Goal: Feedback & Contribution: Contribute content

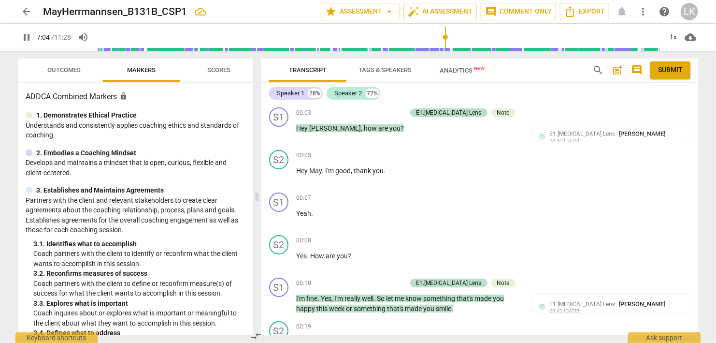
scroll to position [2324, 0]
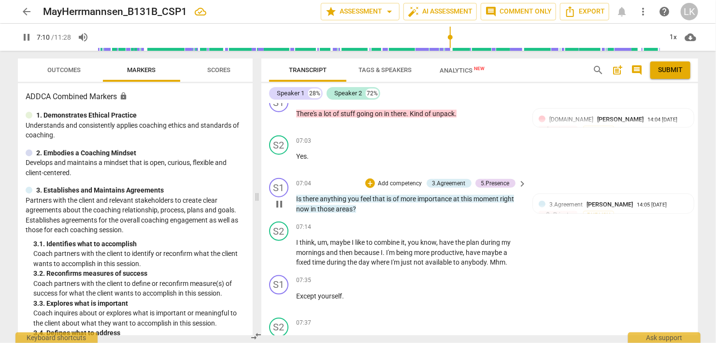
click at [277, 198] on span "pause" at bounding box center [279, 204] width 12 height 12
click at [278, 198] on span "play_arrow" at bounding box center [279, 204] width 12 height 12
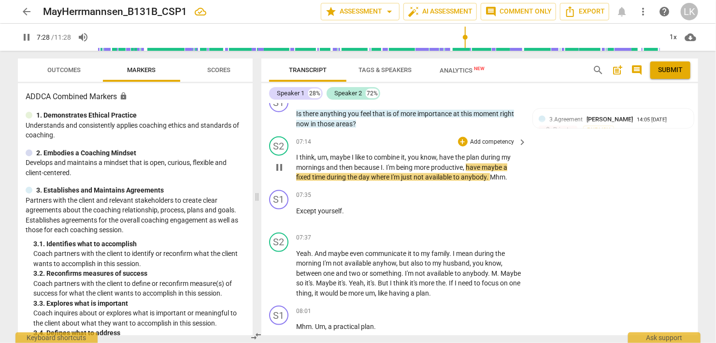
scroll to position [2435, 0]
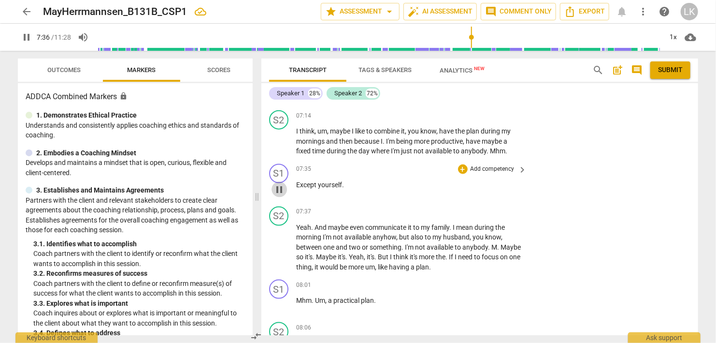
click at [279, 184] on span "pause" at bounding box center [279, 190] width 12 height 12
type input "456"
click at [461, 164] on div "+" at bounding box center [463, 169] width 10 height 10
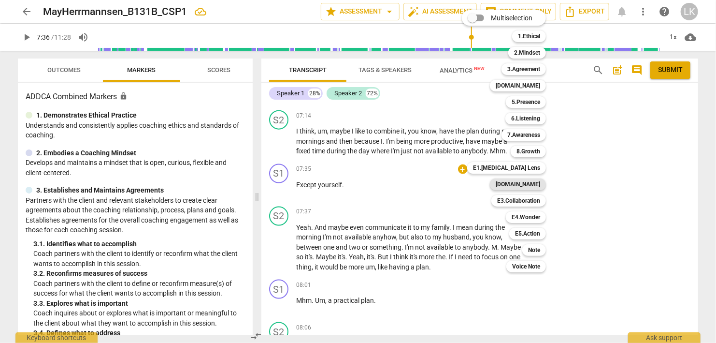
click at [533, 182] on b "[DOMAIN_NAME]" at bounding box center [518, 184] width 44 height 12
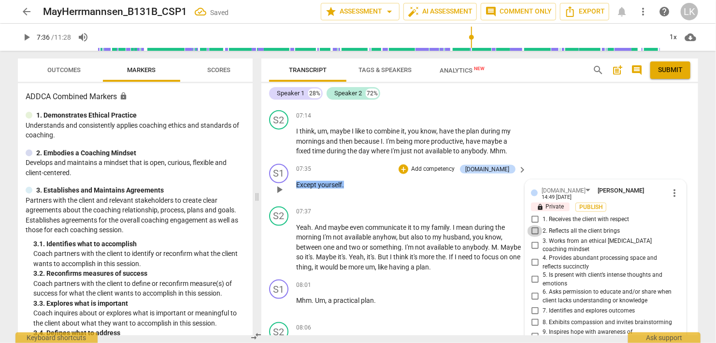
click at [537, 225] on input "2. Reflects all the client brings" at bounding box center [534, 231] width 15 height 12
checkbox input "true"
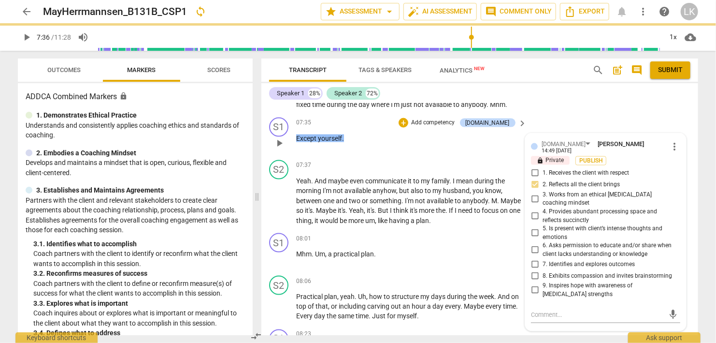
scroll to position [2546, 0]
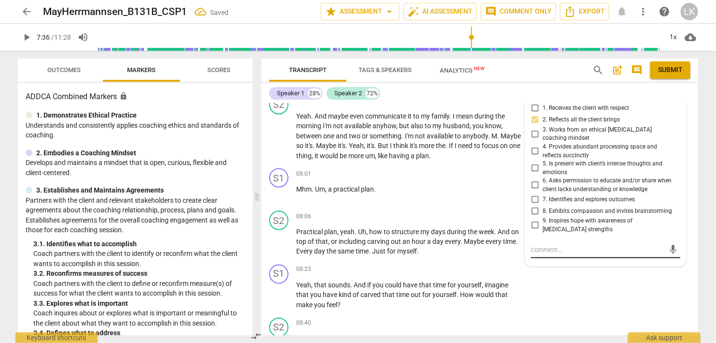
click at [564, 245] on textarea at bounding box center [598, 249] width 134 height 9
type textarea "R"
type textarea "Re"
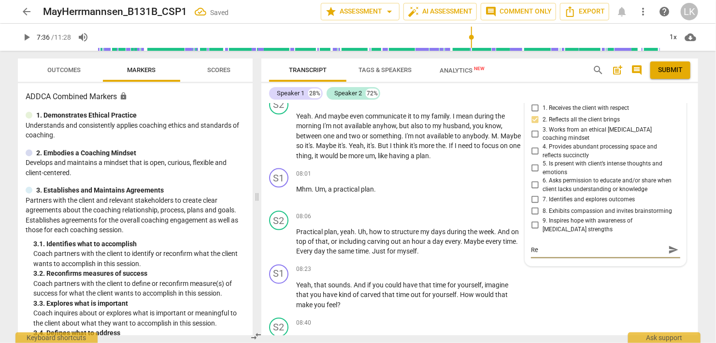
type textarea "Rei"
type textarea "Rein"
type textarea "Reinf"
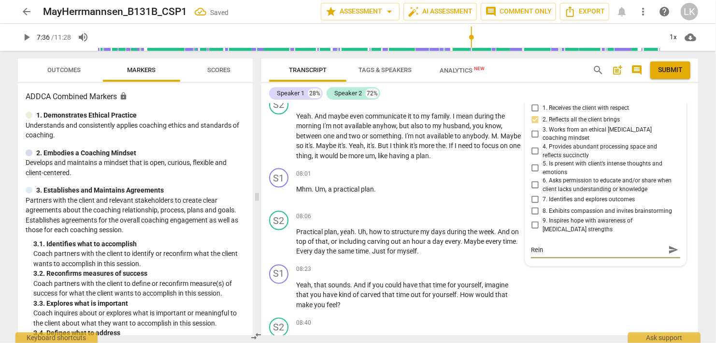
type textarea "Reinf"
type textarea "Reinfo"
type textarea "Reinfor"
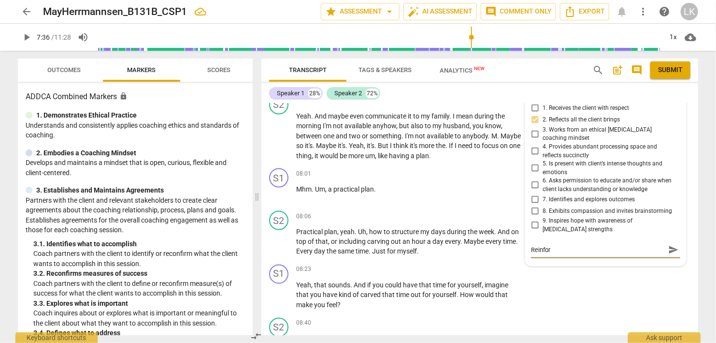
type textarea "Reinforc"
type textarea "Reinforci"
type textarea "Reinforcin"
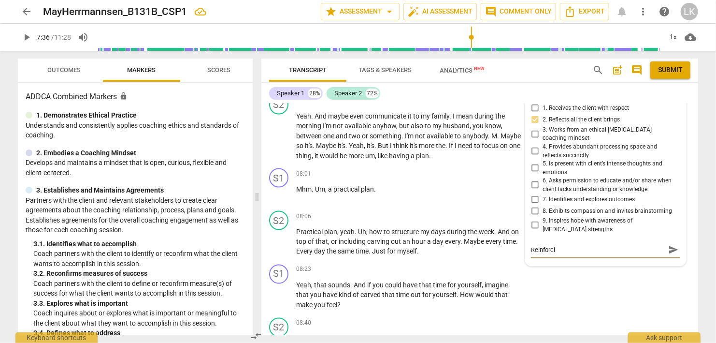
type textarea "Reinforcin"
type textarea "Reinforcing"
type textarea "Reinforcing."
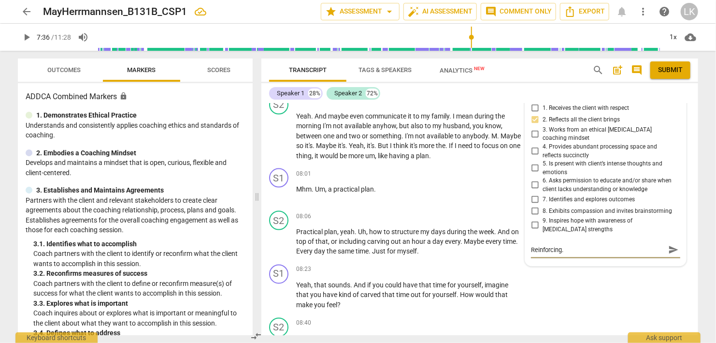
type textarea "Reinforcing."
click at [589, 245] on textarea "Reinforcing." at bounding box center [598, 249] width 134 height 9
type textarea "Reinforcing."
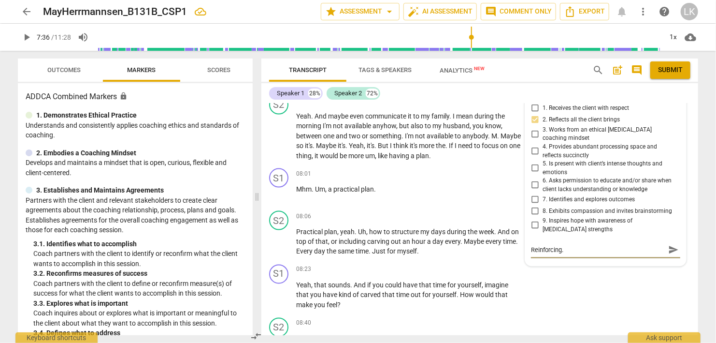
type textarea "Reinforcing"
type textarea "Reinforcin"
type textarea "Reinforci"
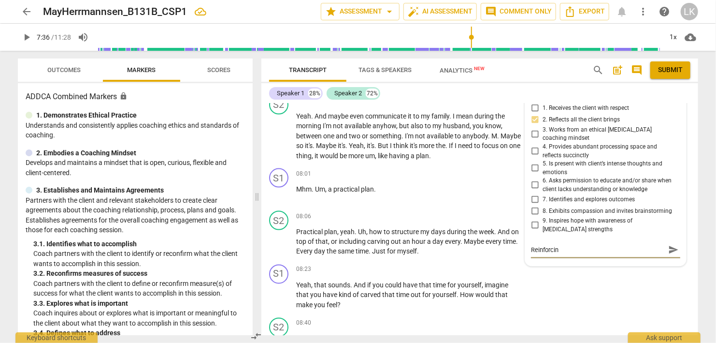
type textarea "Reinforci"
type textarea "Reinforc"
type textarea "Reinfor"
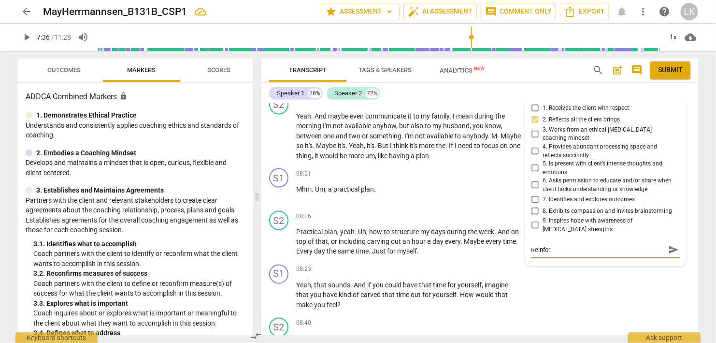
type textarea "Reinfo"
type textarea "Reinf"
type textarea "Rein"
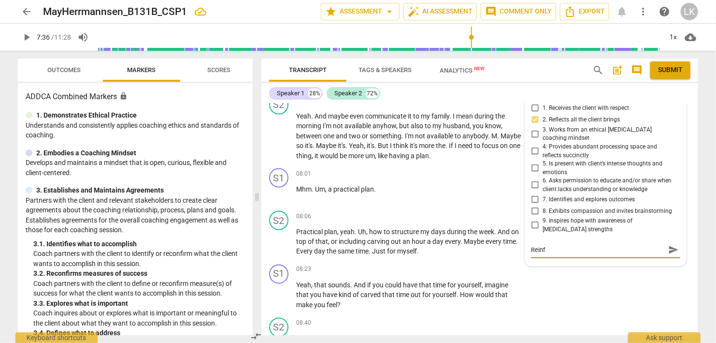
type textarea "Rein"
type textarea "Rei"
type textarea "Re"
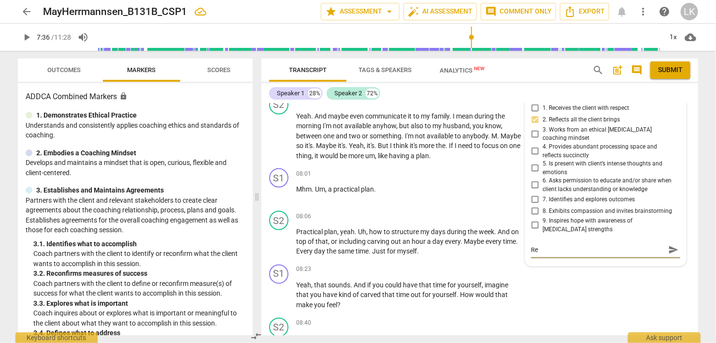
type textarea "R"
type textarea "N"
type textarea "Ni"
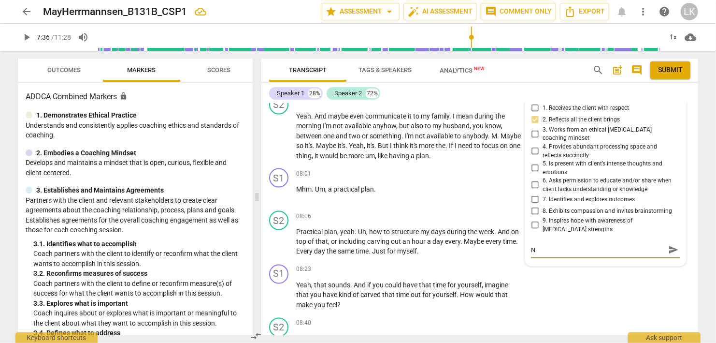
type textarea "Ni"
type textarea "Nic"
type textarea "Nice"
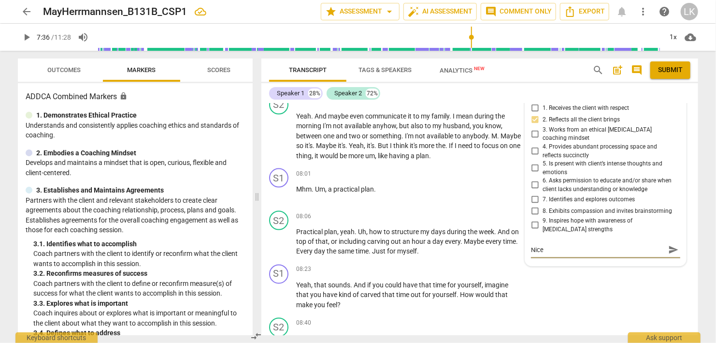
type textarea "Nice r"
type textarea "Nice re"
type textarea "Nice rei"
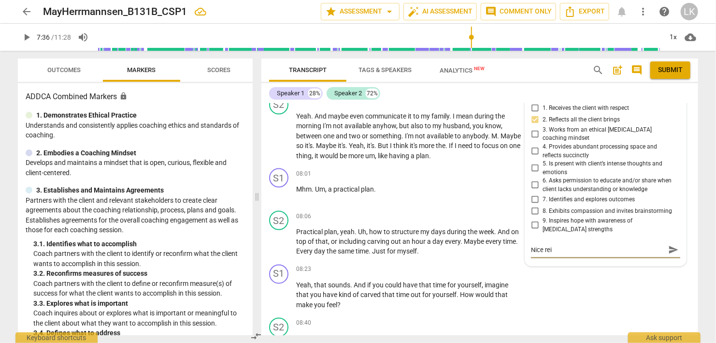
type textarea "Nice rein"
type textarea "Nice reinf"
type textarea "Nice reinfo"
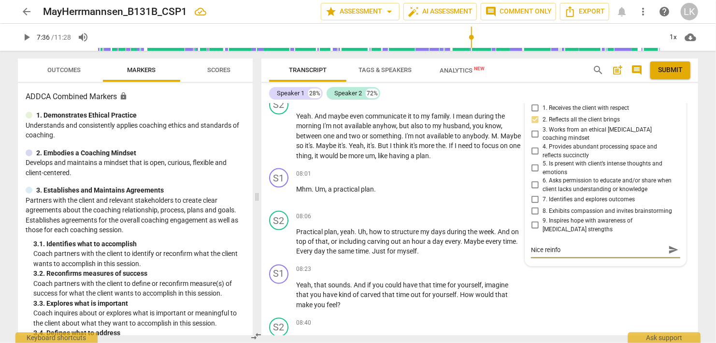
type textarea "Nice reinfor"
type textarea "Nice reinforc"
type textarea "Nice reinforce"
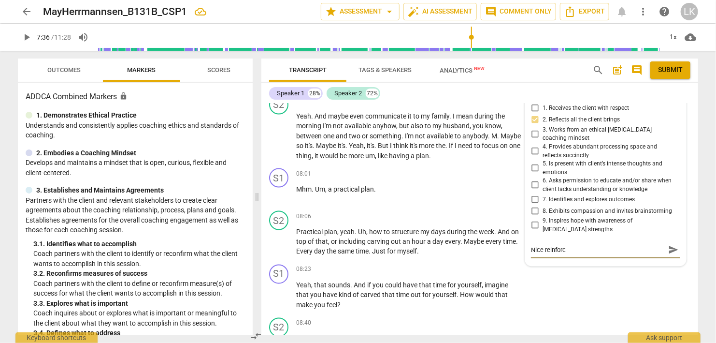
type textarea "Nice reinforce"
type textarea "Nice reinforcem"
type textarea "Nice reinforceme"
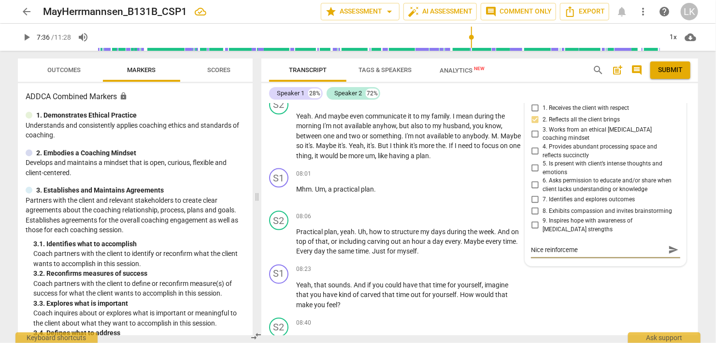
type textarea "Nice reinforcemen"
type textarea "Nice reinforcement"
type textarea "Nice reinforcement."
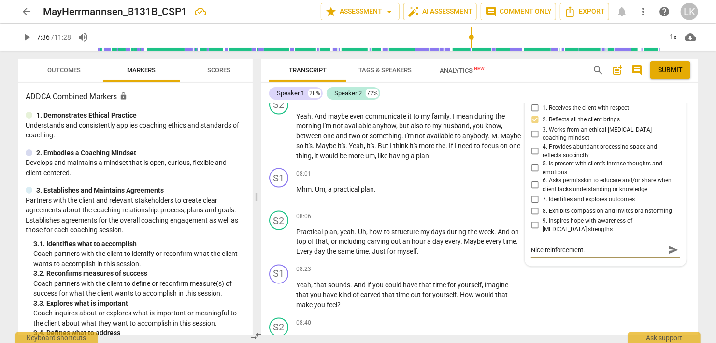
type textarea "Nice reinforcement."
click at [671, 244] on span "send" at bounding box center [673, 249] width 11 height 11
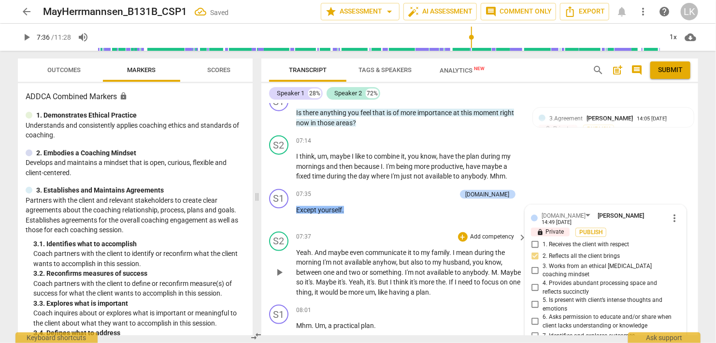
scroll to position [2435, 0]
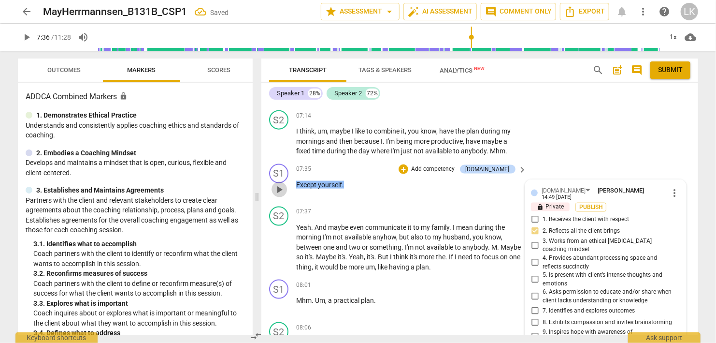
click at [282, 184] on span "play_arrow" at bounding box center [279, 190] width 12 height 12
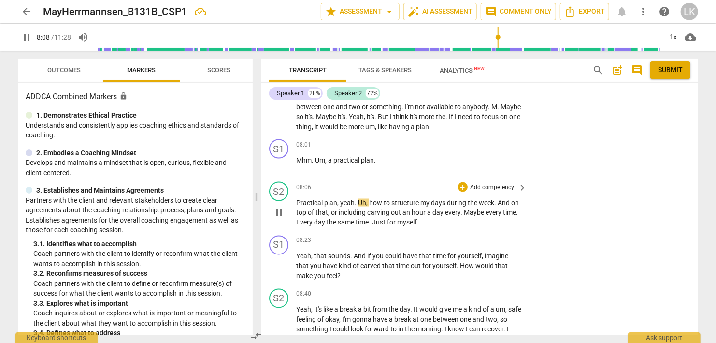
scroll to position [2602, 0]
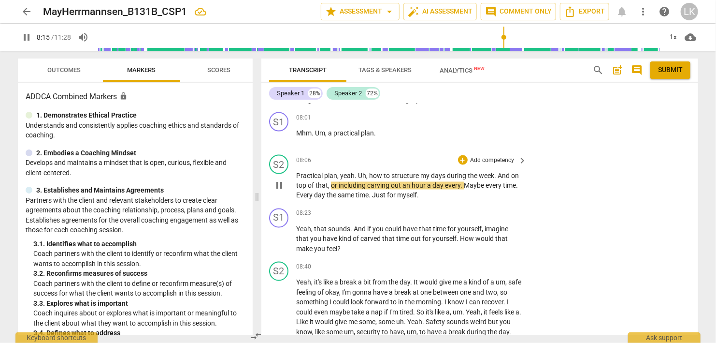
click at [281, 180] on span "pause" at bounding box center [279, 186] width 12 height 12
type input "496"
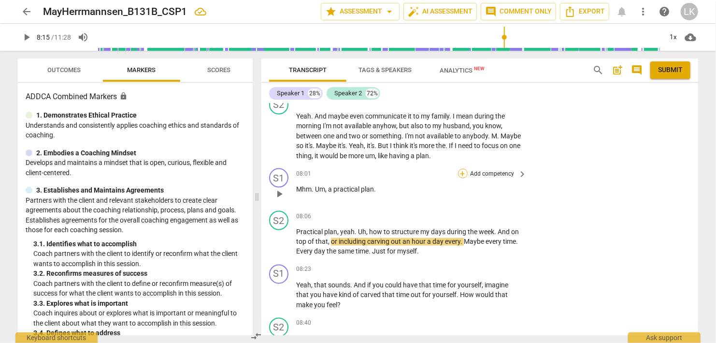
click at [460, 169] on div "+" at bounding box center [463, 174] width 10 height 10
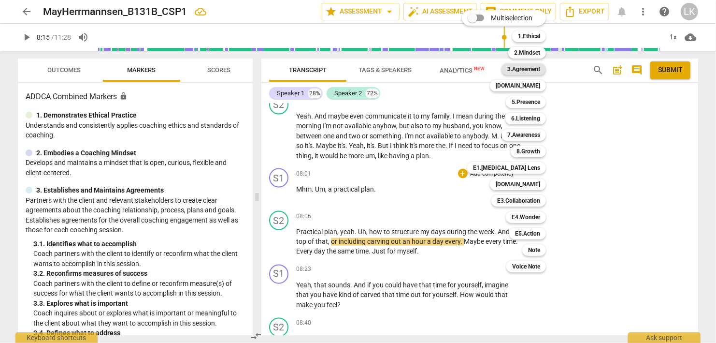
click at [520, 70] on b "3.Agreement" at bounding box center [523, 69] width 33 height 12
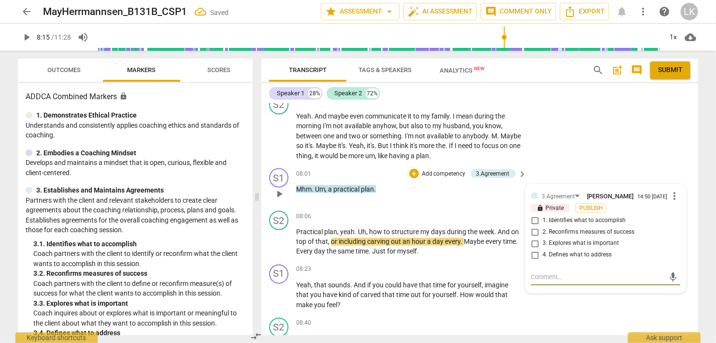
click at [531, 226] on input "2. Reconfirms measures of success" at bounding box center [534, 232] width 15 height 12
checkbox input "true"
click at [532, 215] on input "1. Identifies what to accomplish" at bounding box center [534, 221] width 15 height 12
checkbox input "true"
click at [548, 273] on textarea at bounding box center [598, 277] width 134 height 9
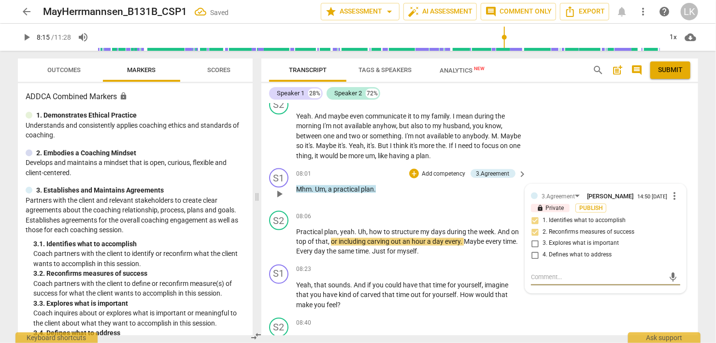
type textarea "B"
type textarea "Ba"
type textarea "Bac"
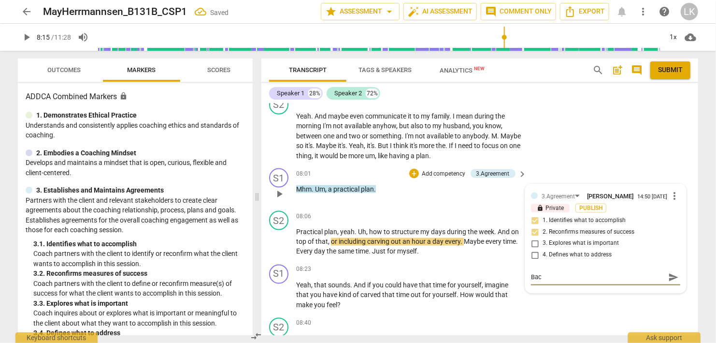
type textarea "Back"
type textarea "Back t"
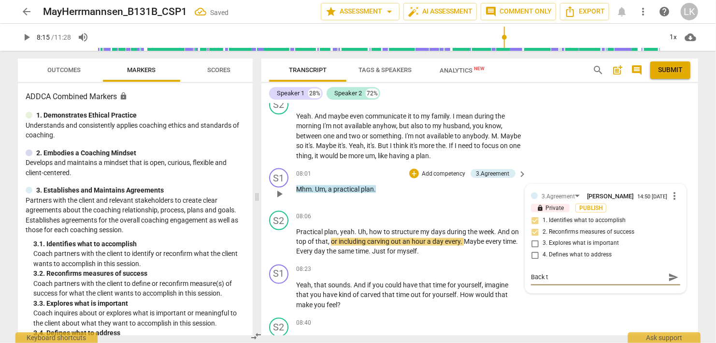
type textarea "Back to"
type textarea "Back to t"
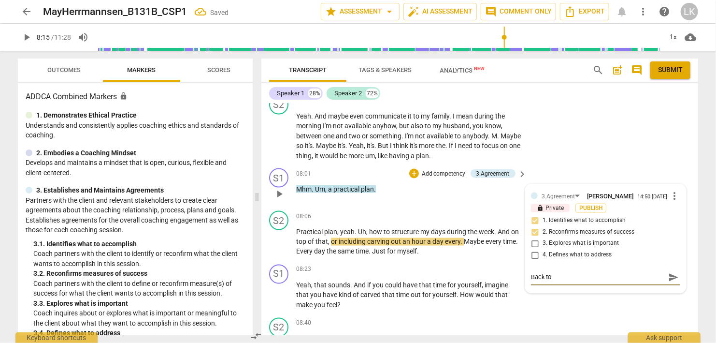
type textarea "Back to t"
type textarea "Back to th"
type textarea "Back to the"
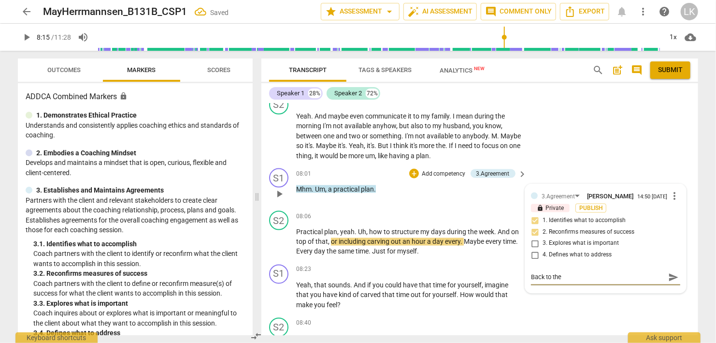
type textarea "Back to the"
type textarea "Back to the o"
type textarea "Back to the or"
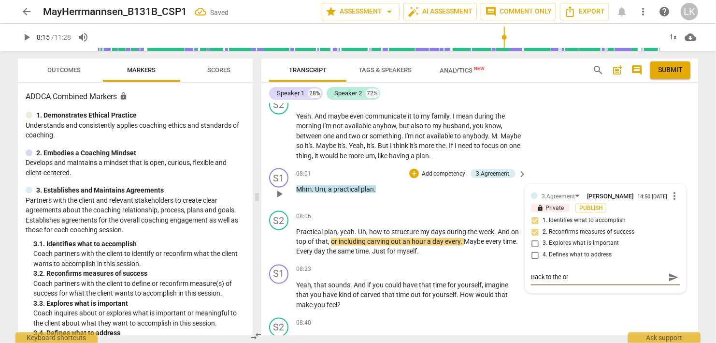
type textarea "Back to the ori"
type textarea "Back to the orig"
type textarea "Back to the origi"
type textarea "Back to the origin"
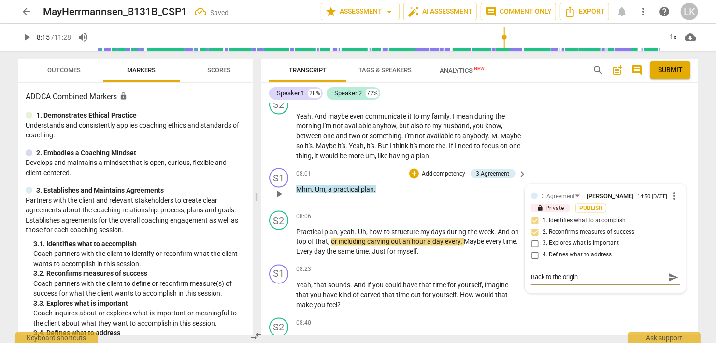
type textarea "Back to the origina"
type textarea "Back to the original"
type textarea "Back to the original a"
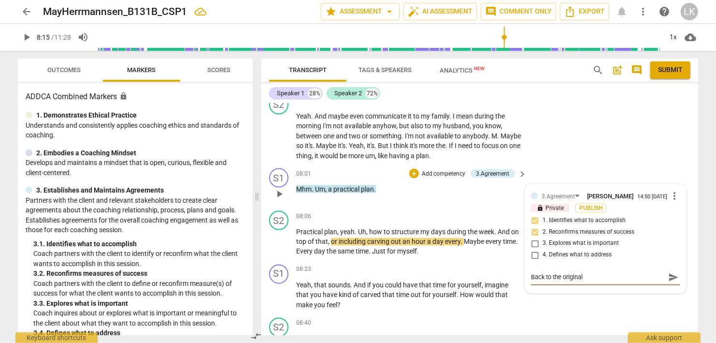
type textarea "Back to the original a"
type textarea "Back to the original ag"
type textarea "Back to the original agr"
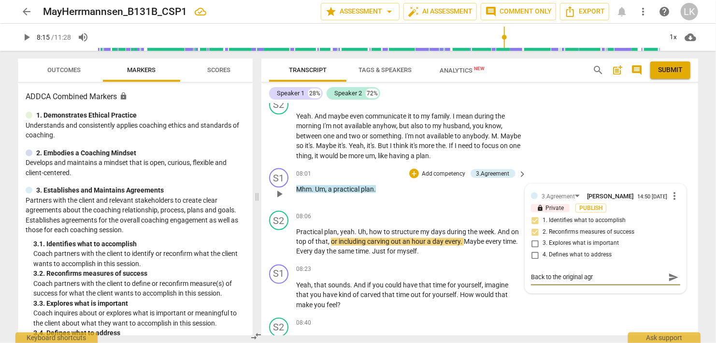
type textarea "Back to the original agre"
type textarea "Back to the original agrer"
type textarea "Back to the original agre"
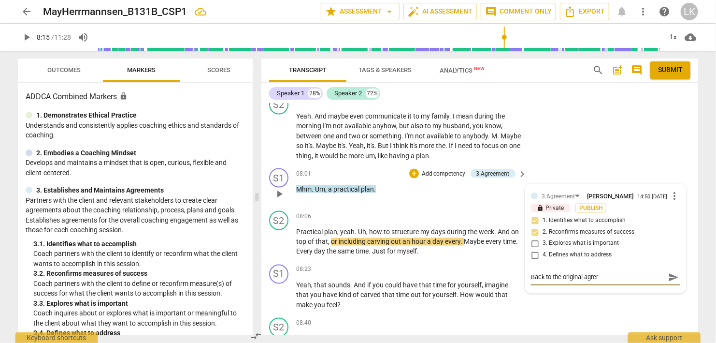
type textarea "Back to the original agre"
type textarea "Back to the original agree"
type textarea "Back to the original agreem"
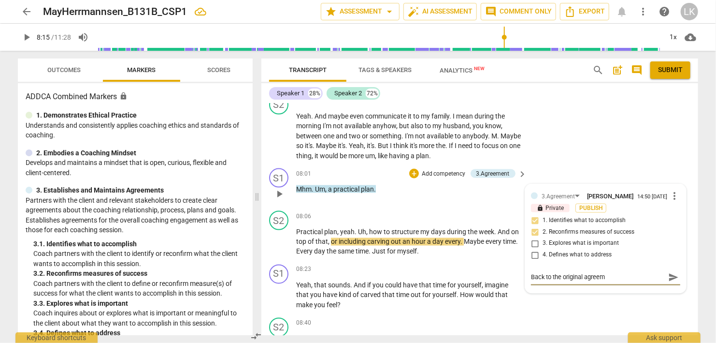
type textarea "Back to the original agreeme"
type textarea "Back to the original agreemen"
type textarea "Back to the original agreement"
type textarea "Back to the original agreement."
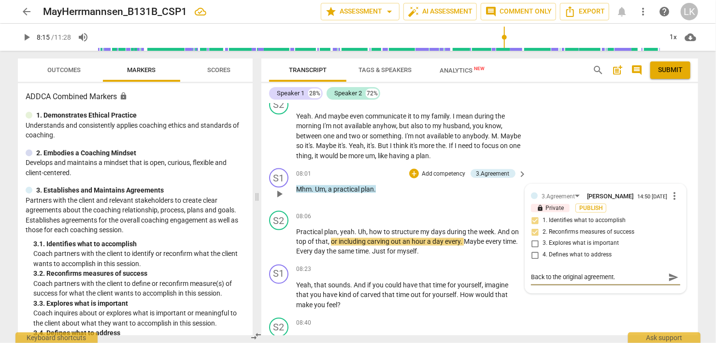
type textarea "Back to the original agreement."
click at [670, 272] on span "send" at bounding box center [673, 277] width 11 height 11
click at [273, 188] on span "play_arrow" at bounding box center [279, 194] width 15 height 12
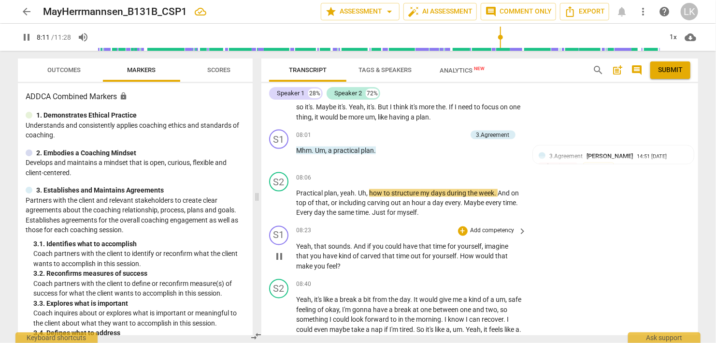
scroll to position [2602, 0]
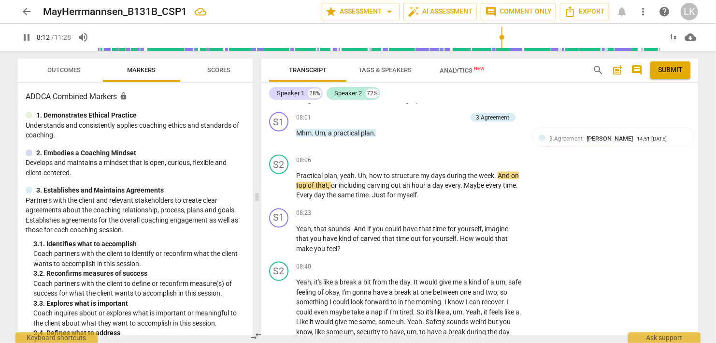
click at [51, 69] on span "Outcomes" at bounding box center [64, 69] width 33 height 7
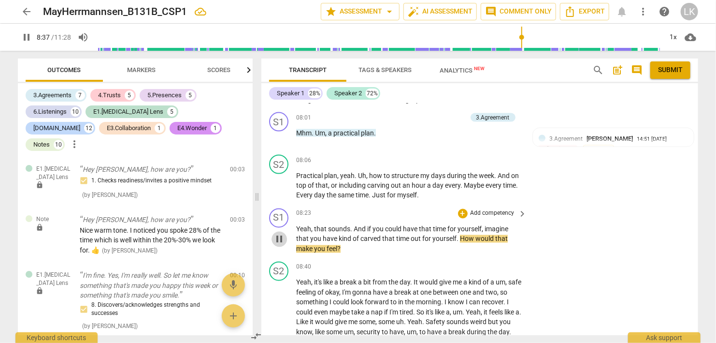
click at [279, 233] on span "pause" at bounding box center [279, 239] width 12 height 12
type input "518"
click at [463, 209] on div "+" at bounding box center [463, 214] width 10 height 10
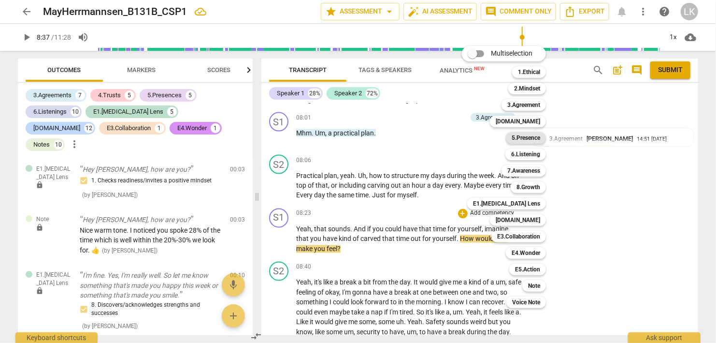
click at [532, 140] on b "5.Presence" at bounding box center [526, 138] width 29 height 12
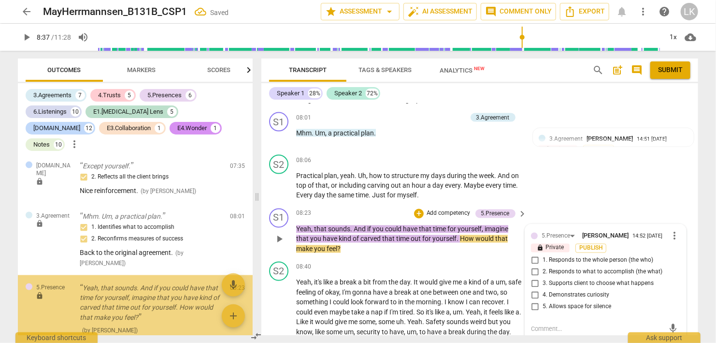
scroll to position [4334, 0]
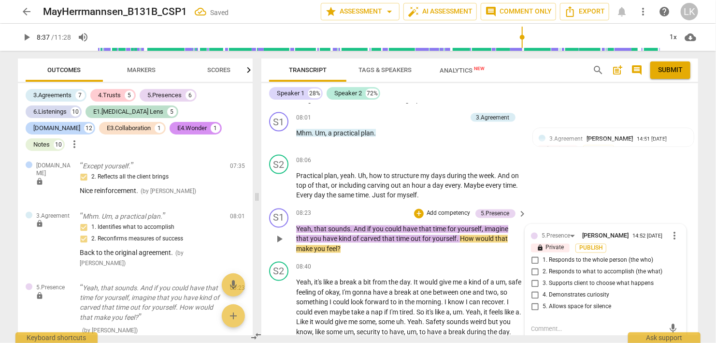
click at [539, 255] on input "1. Responds to the whole person (the who)" at bounding box center [534, 261] width 15 height 12
checkbox input "true"
click at [535, 289] on input "4. Demonstrates curiosity" at bounding box center [534, 295] width 15 height 12
checkbox input "true"
type input "518"
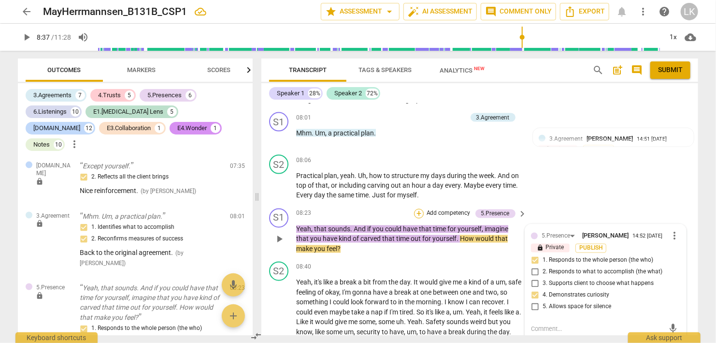
click at [416, 209] on div "+" at bounding box center [419, 214] width 10 height 10
